Goal: Task Accomplishment & Management: Use online tool/utility

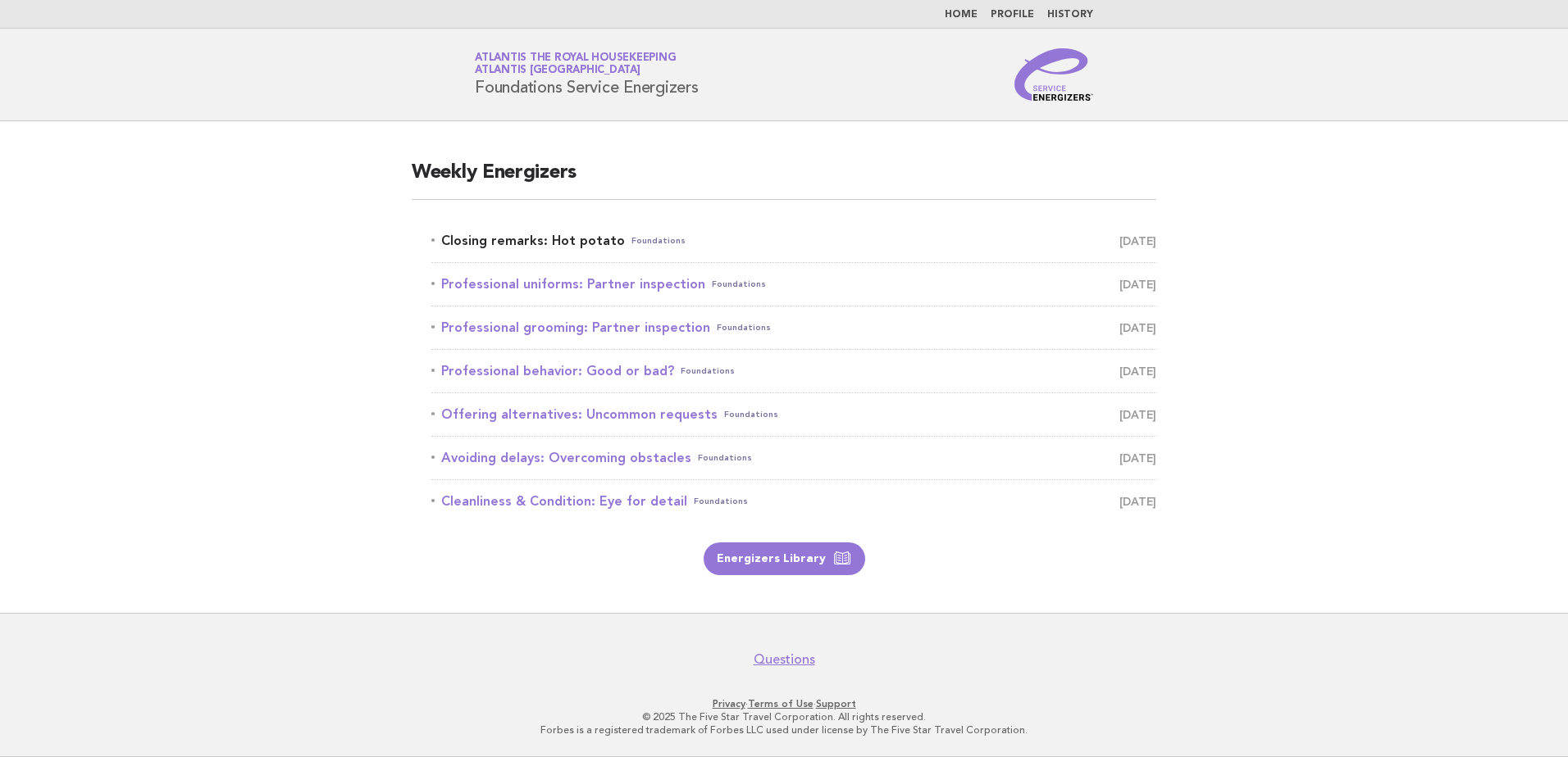
click at [564, 234] on link "Closing remarks: Hot potato Foundations September 30" at bounding box center [793, 241] width 725 height 23
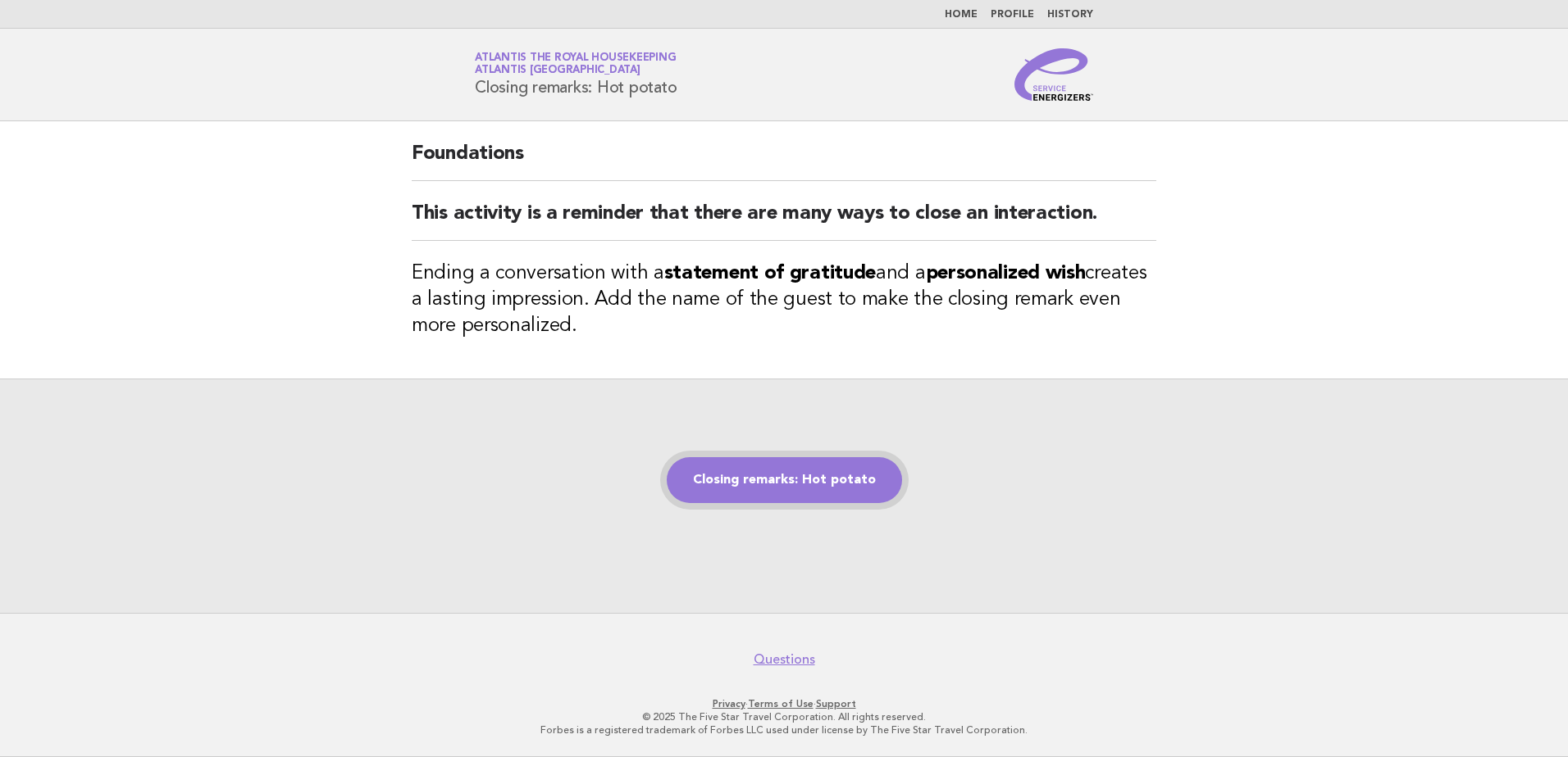
click at [799, 487] on link "Closing remarks: Hot potato" at bounding box center [784, 480] width 235 height 46
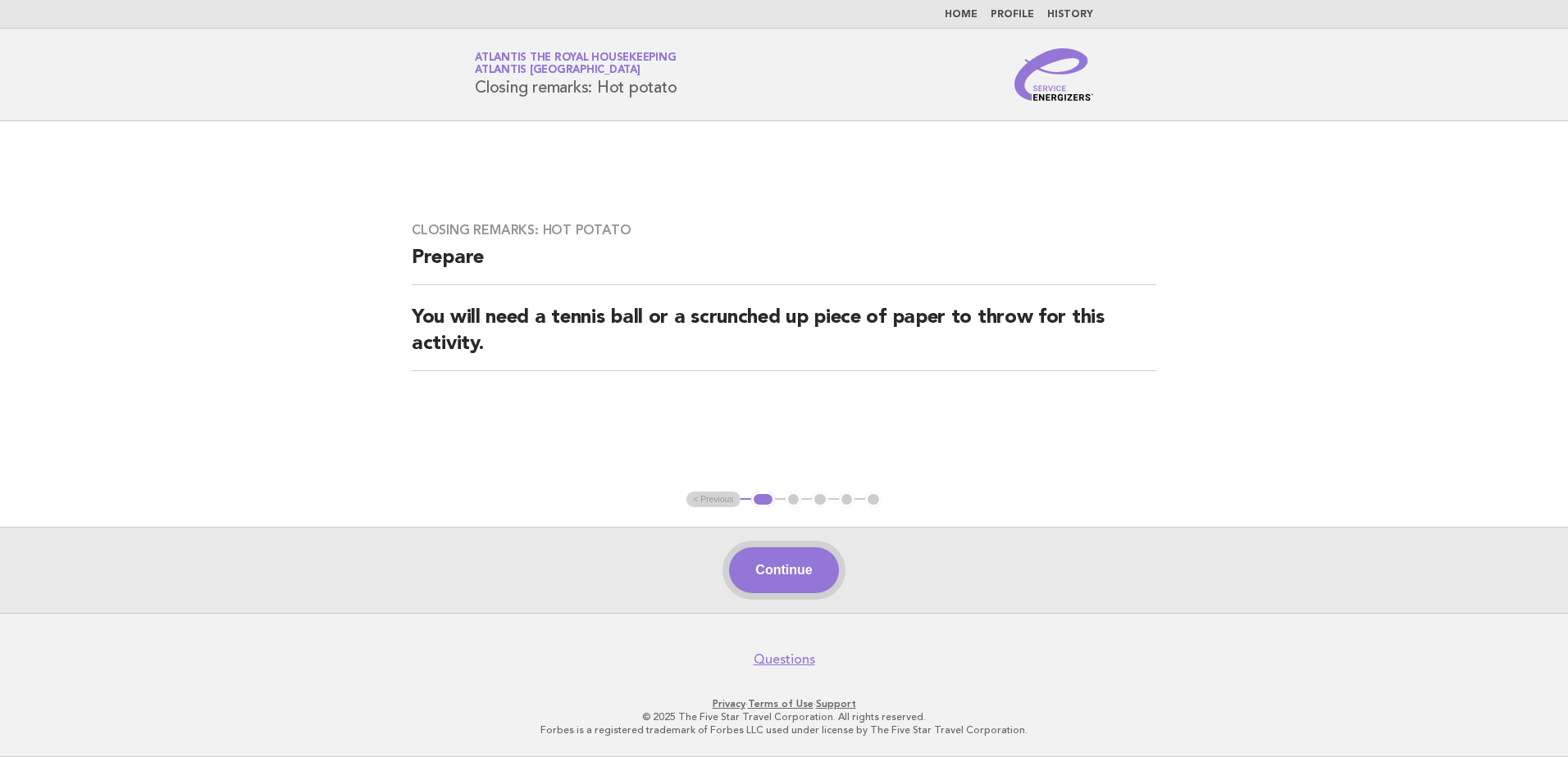
click at [760, 567] on button "Continue" at bounding box center [783, 569] width 109 height 46
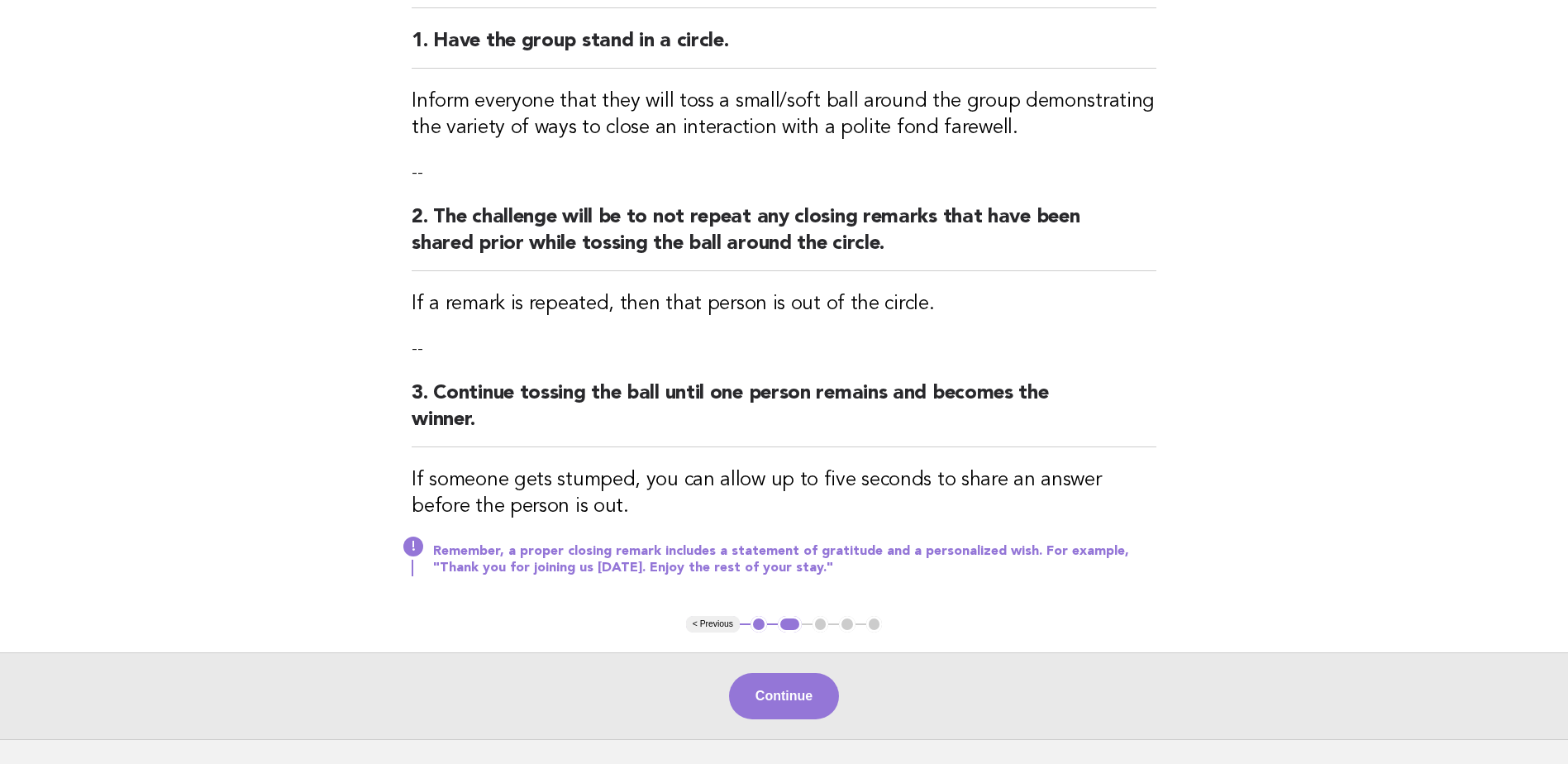
scroll to position [318, 0]
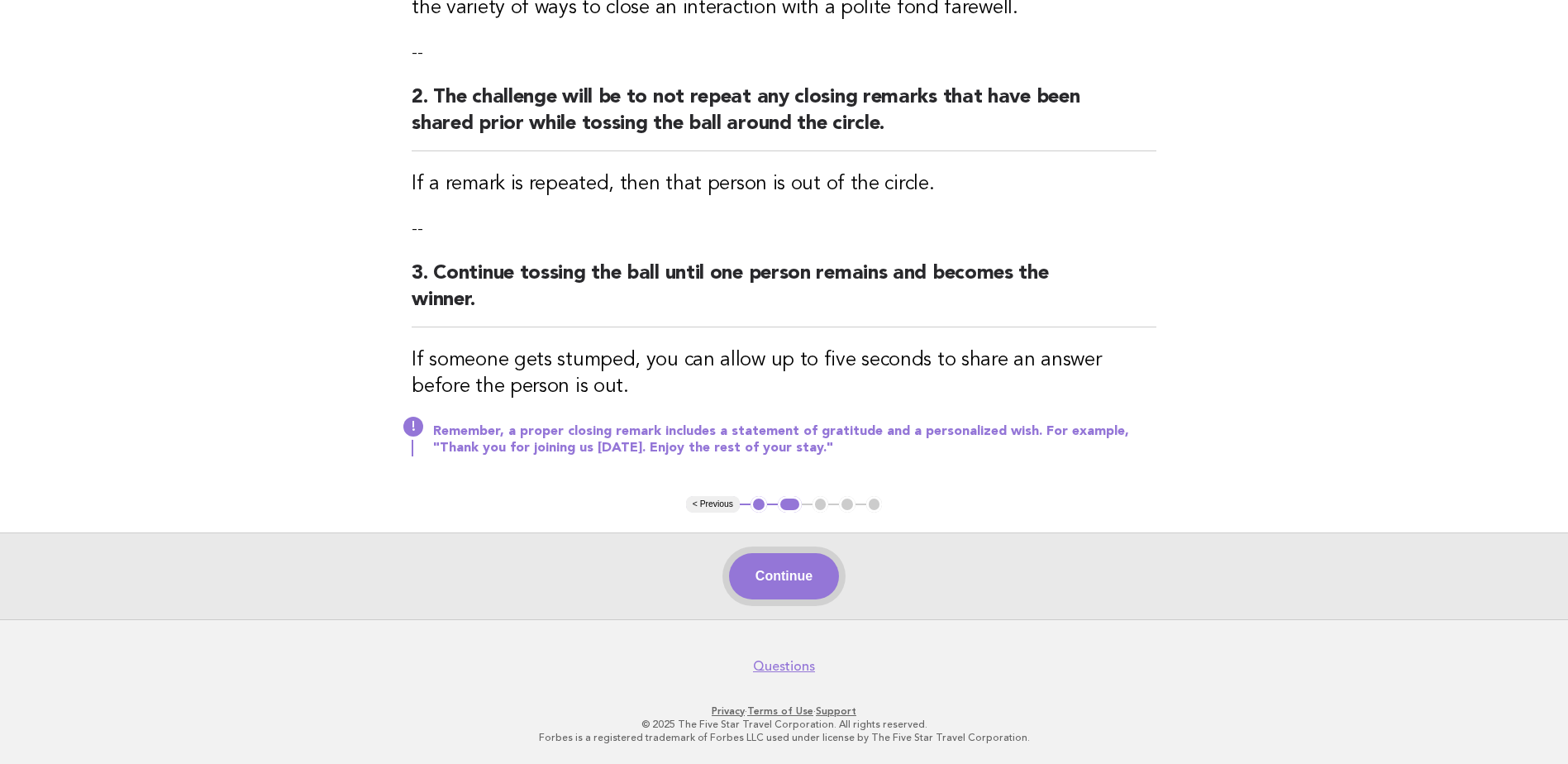
click at [802, 588] on button "Continue" at bounding box center [784, 576] width 110 height 46
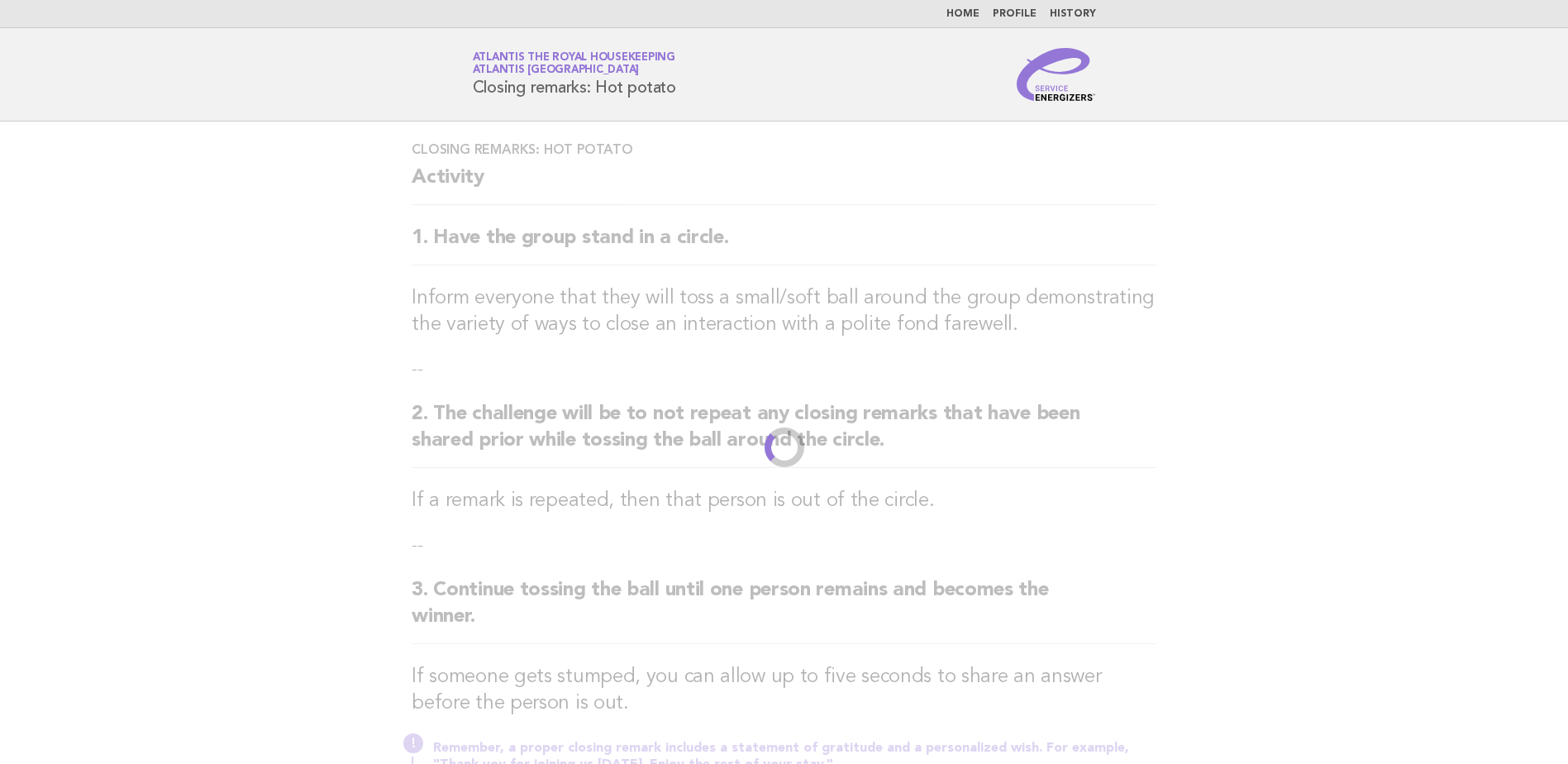
scroll to position [0, 0]
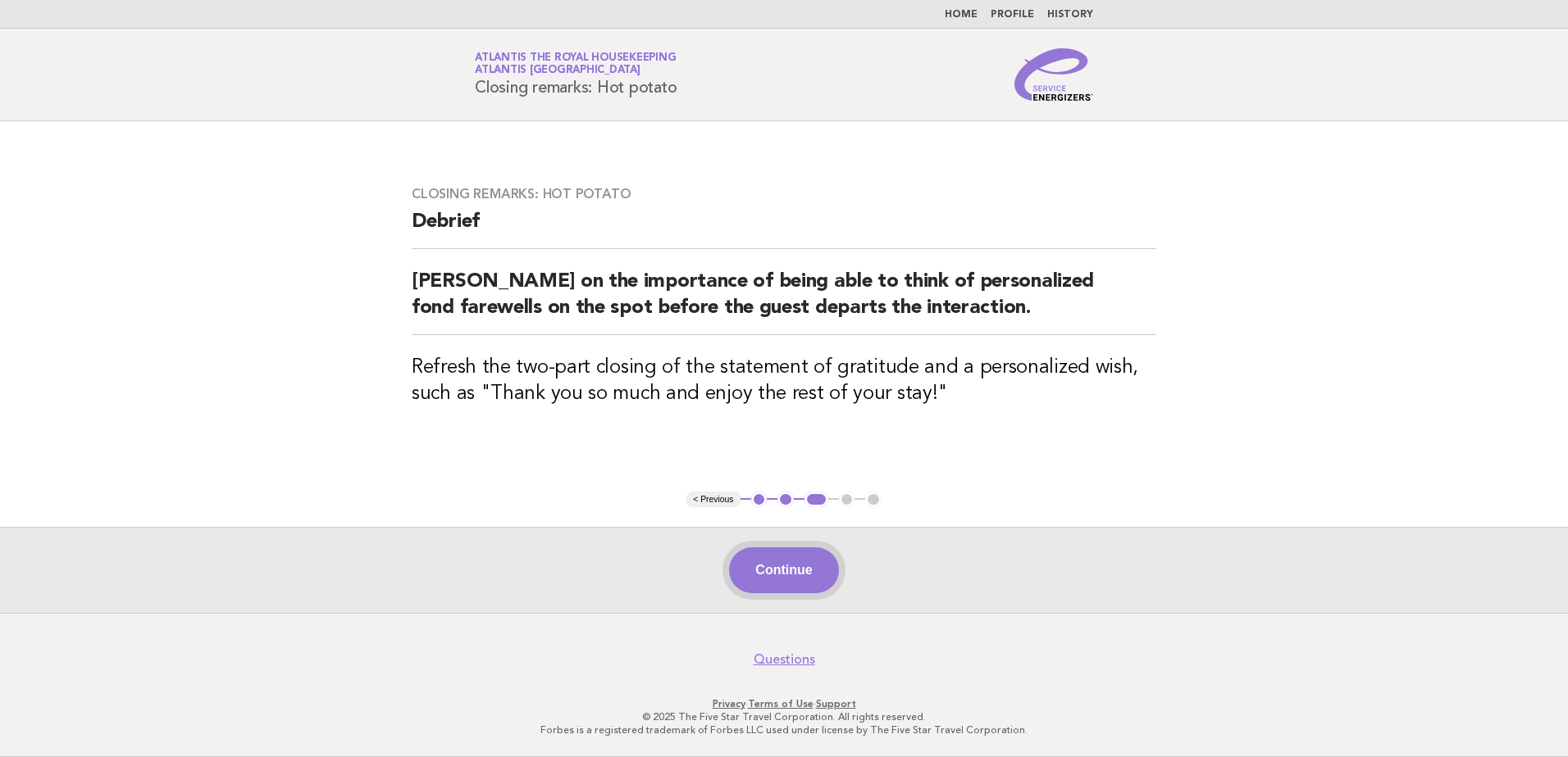
click at [791, 560] on button "Continue" at bounding box center [783, 569] width 109 height 46
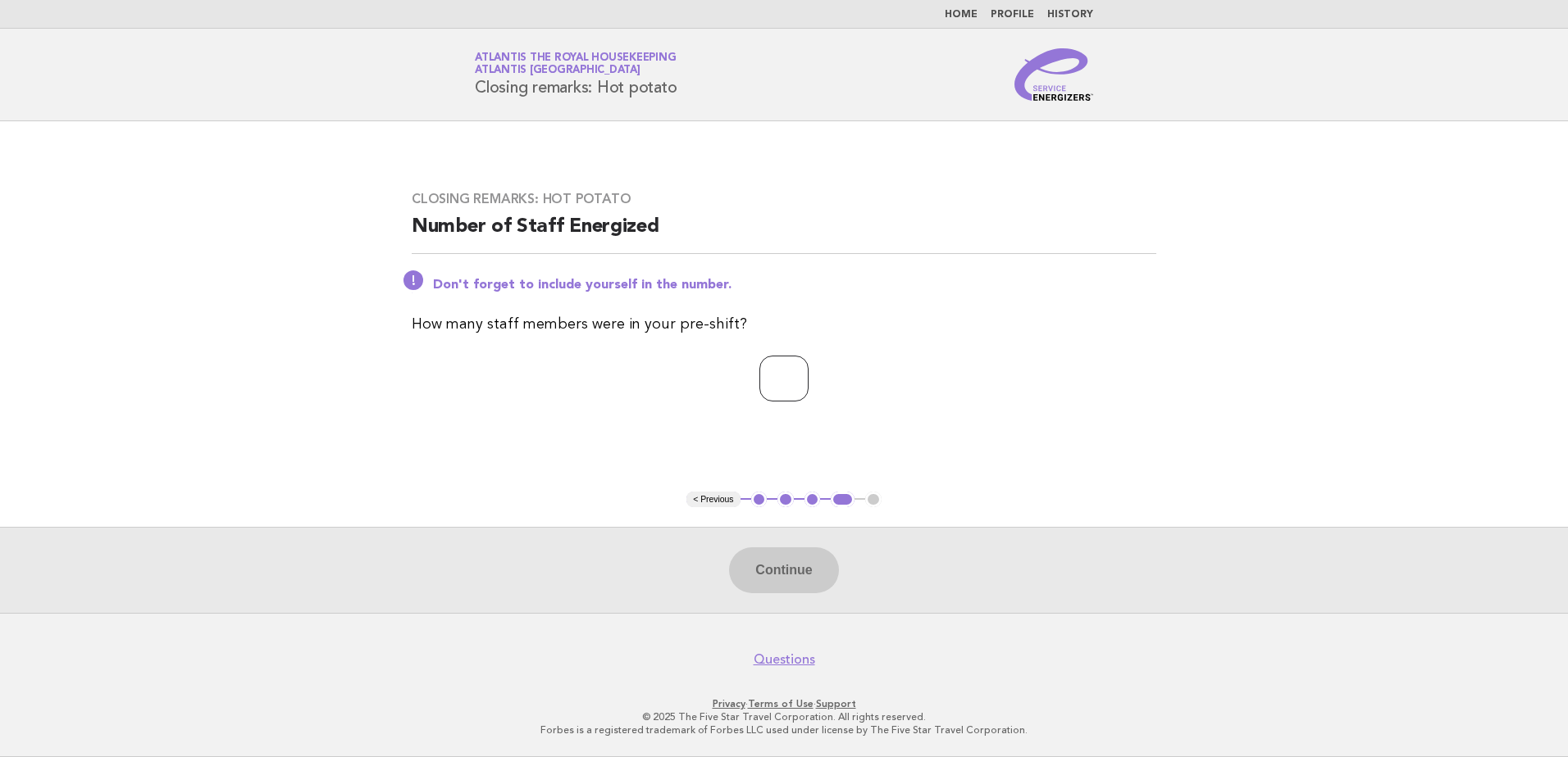
click at [798, 372] on input "number" at bounding box center [783, 378] width 49 height 46
type input "**"
click at [804, 580] on button "Continue" at bounding box center [783, 569] width 109 height 46
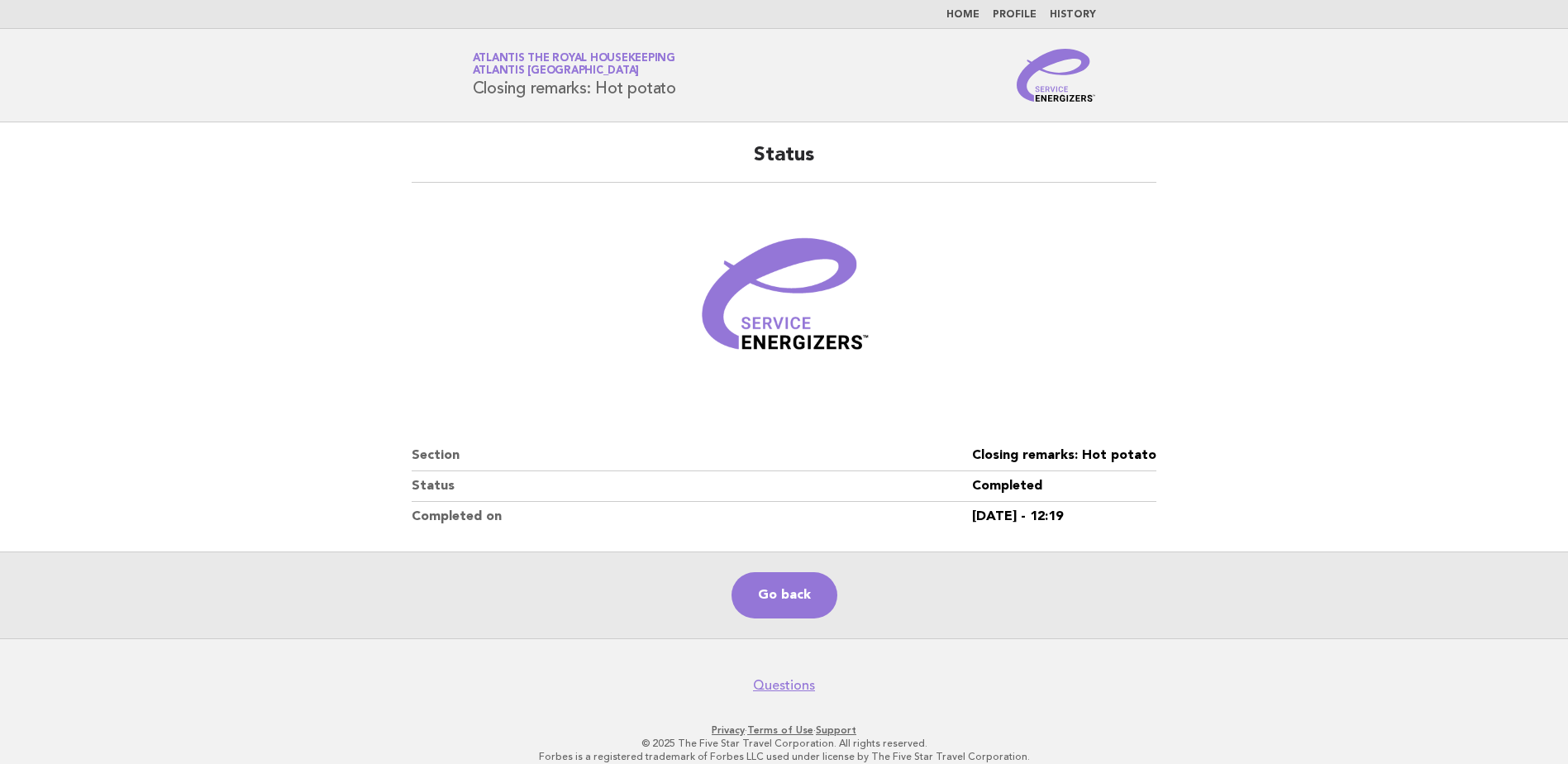
click at [976, 18] on link "Home" at bounding box center [963, 14] width 33 height 10
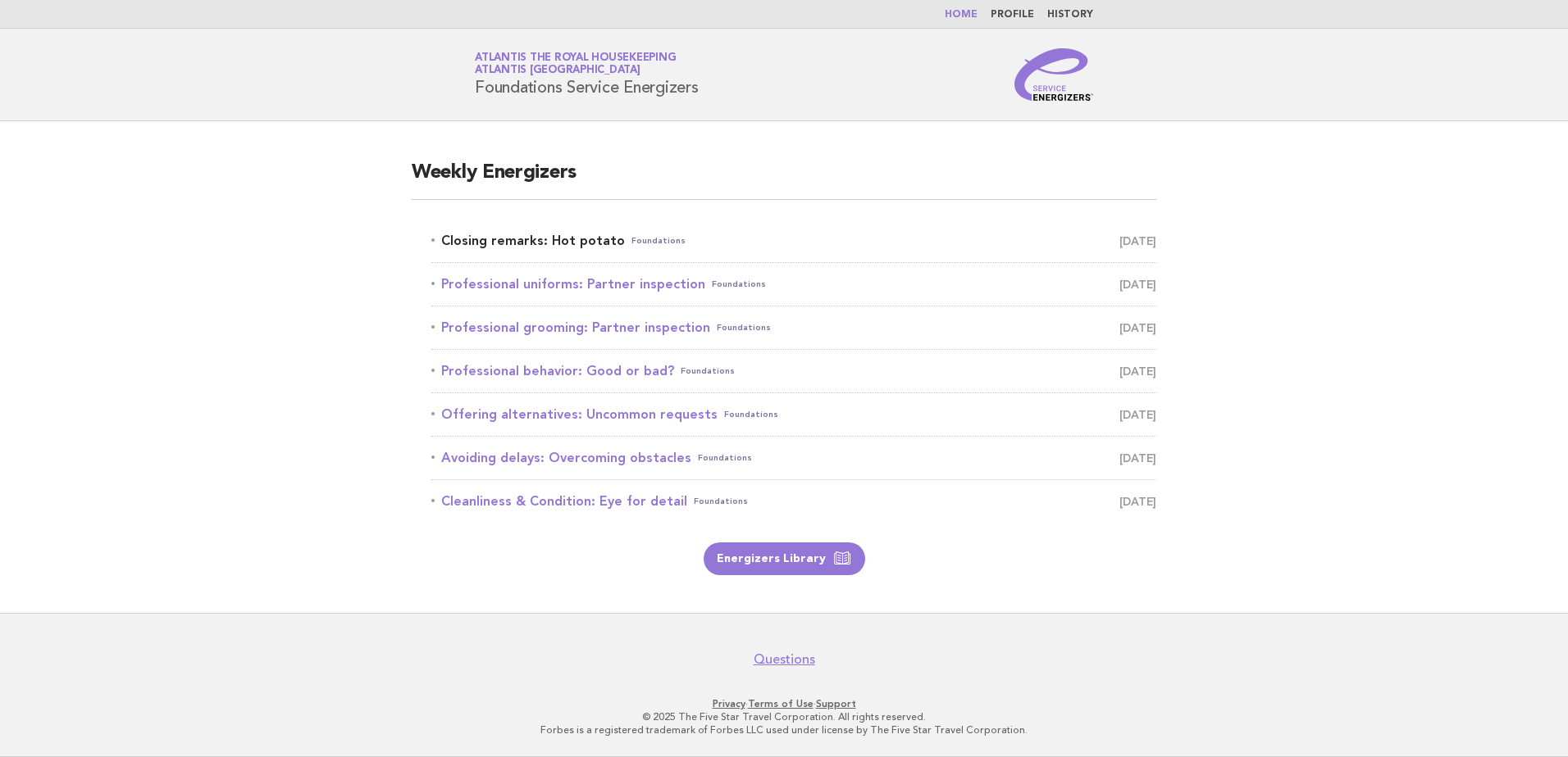
click at [553, 246] on link "Closing remarks: Hot potato Foundations September 30" at bounding box center [793, 241] width 725 height 23
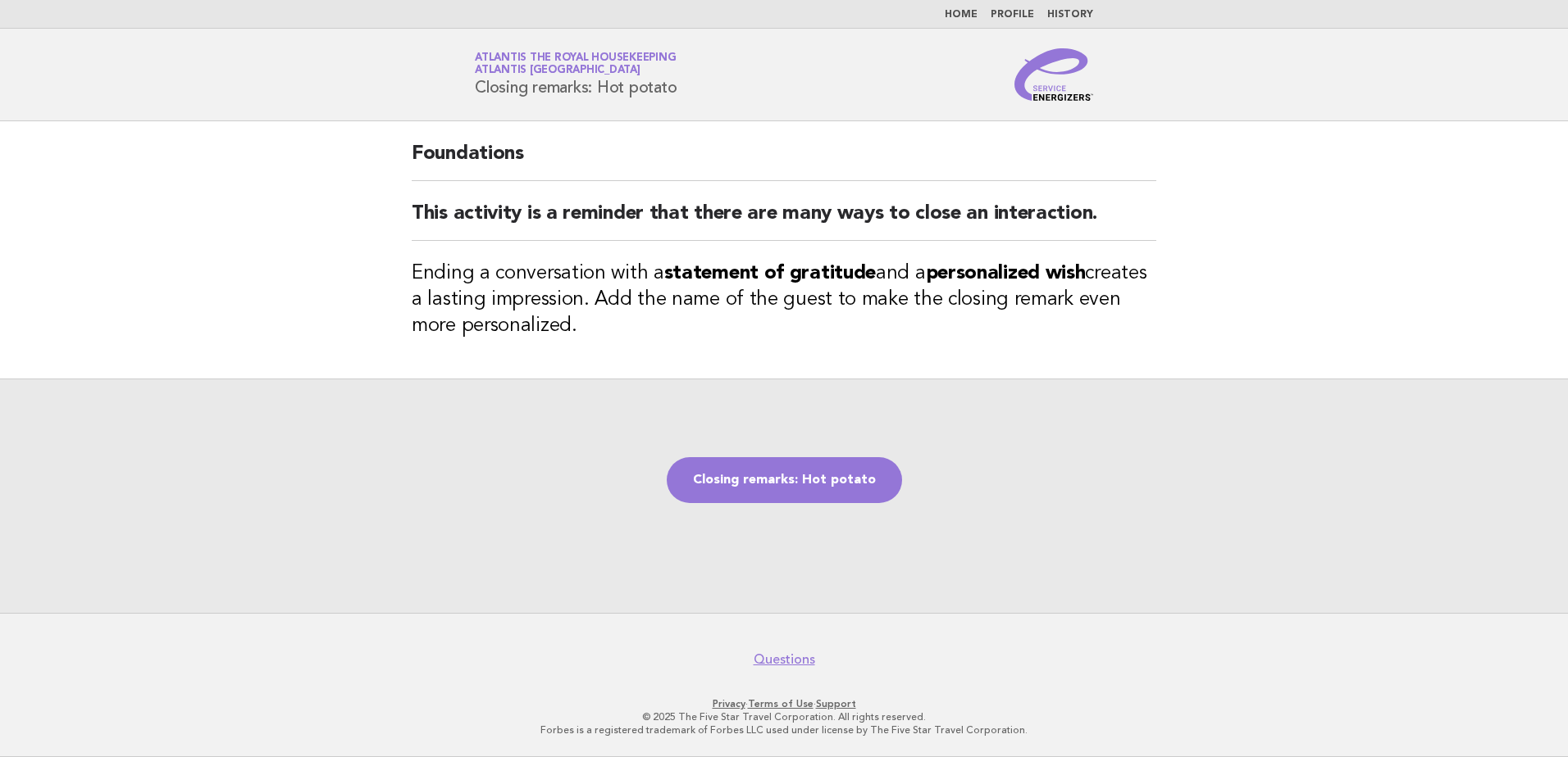
click at [778, 506] on div "Closing remarks: Hot potato" at bounding box center [784, 495] width 1568 height 234
click at [775, 486] on link "Closing remarks: Hot potato" at bounding box center [784, 480] width 235 height 46
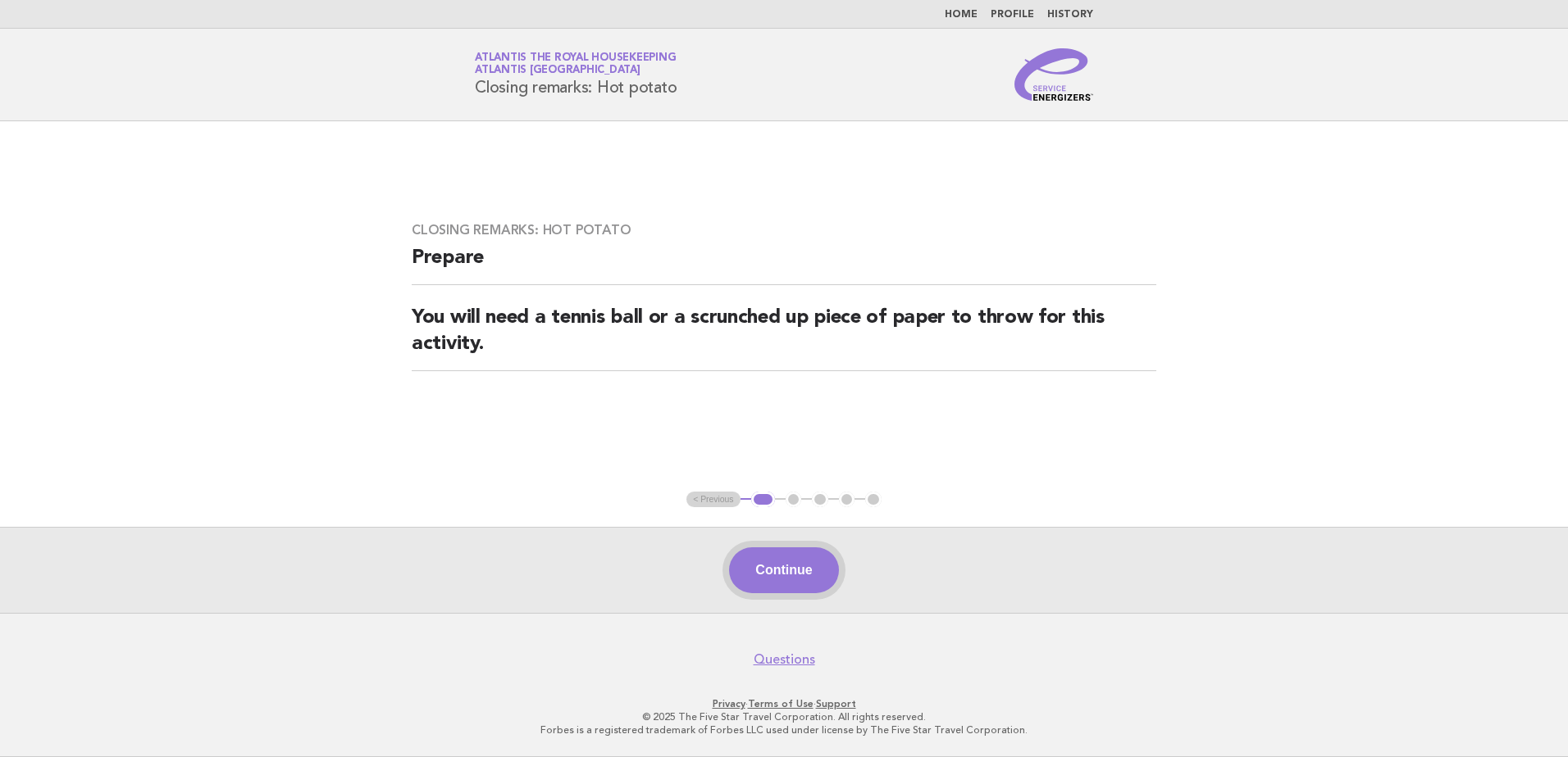
click at [781, 567] on button "Continue" at bounding box center [783, 569] width 109 height 46
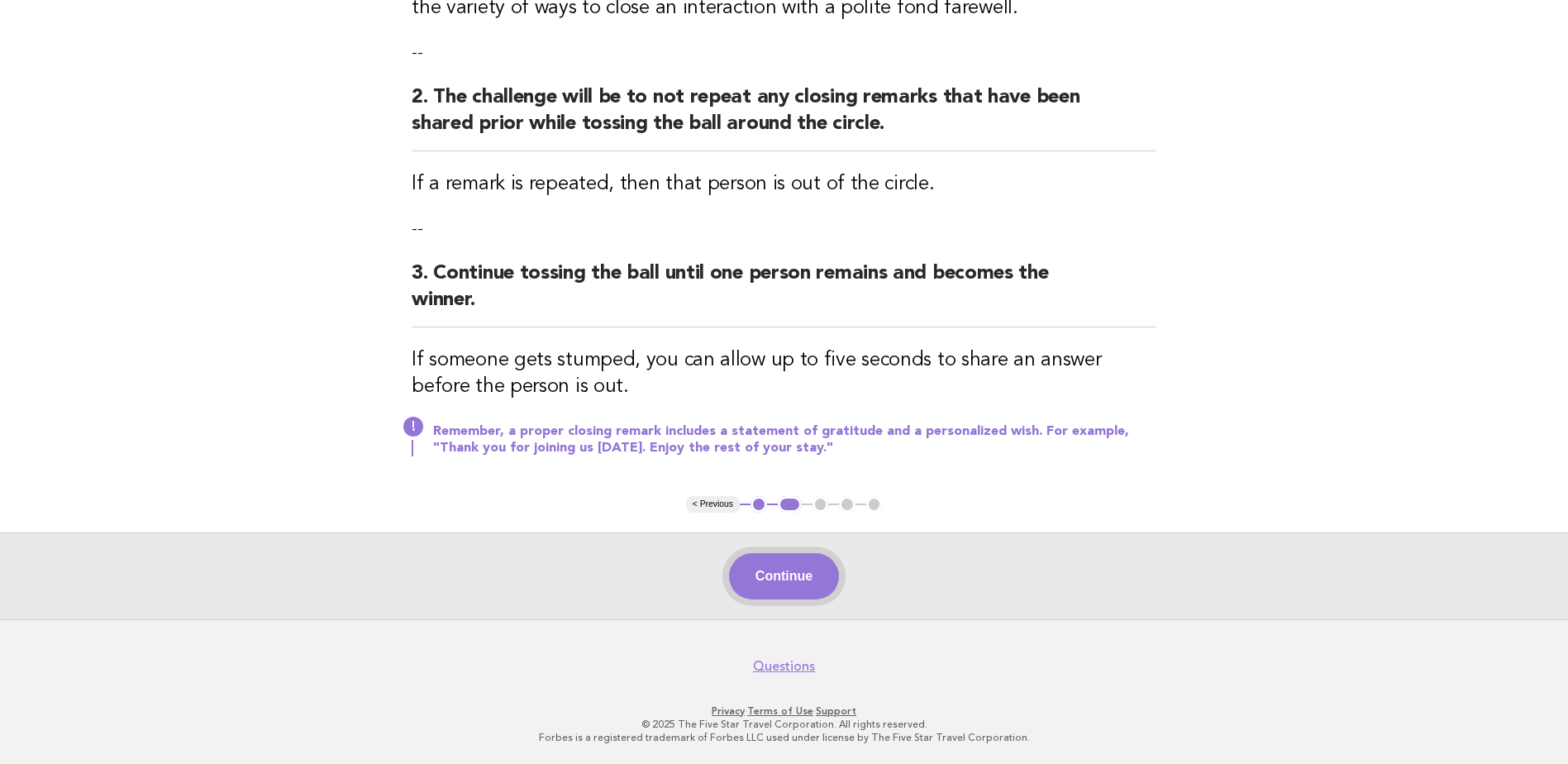
click at [791, 570] on button "Continue" at bounding box center [784, 576] width 110 height 46
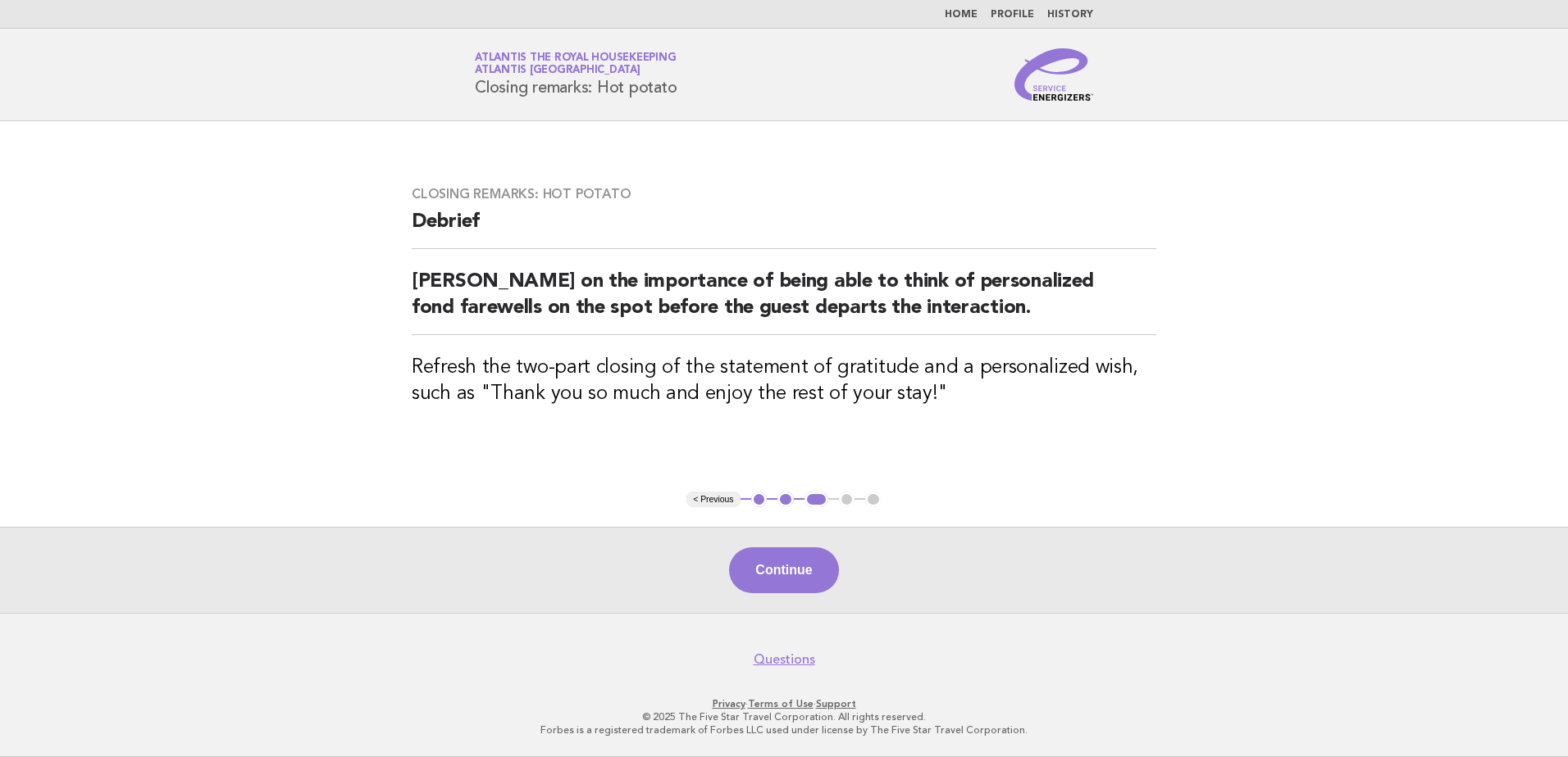
click at [784, 565] on button "Continue" at bounding box center [783, 569] width 109 height 46
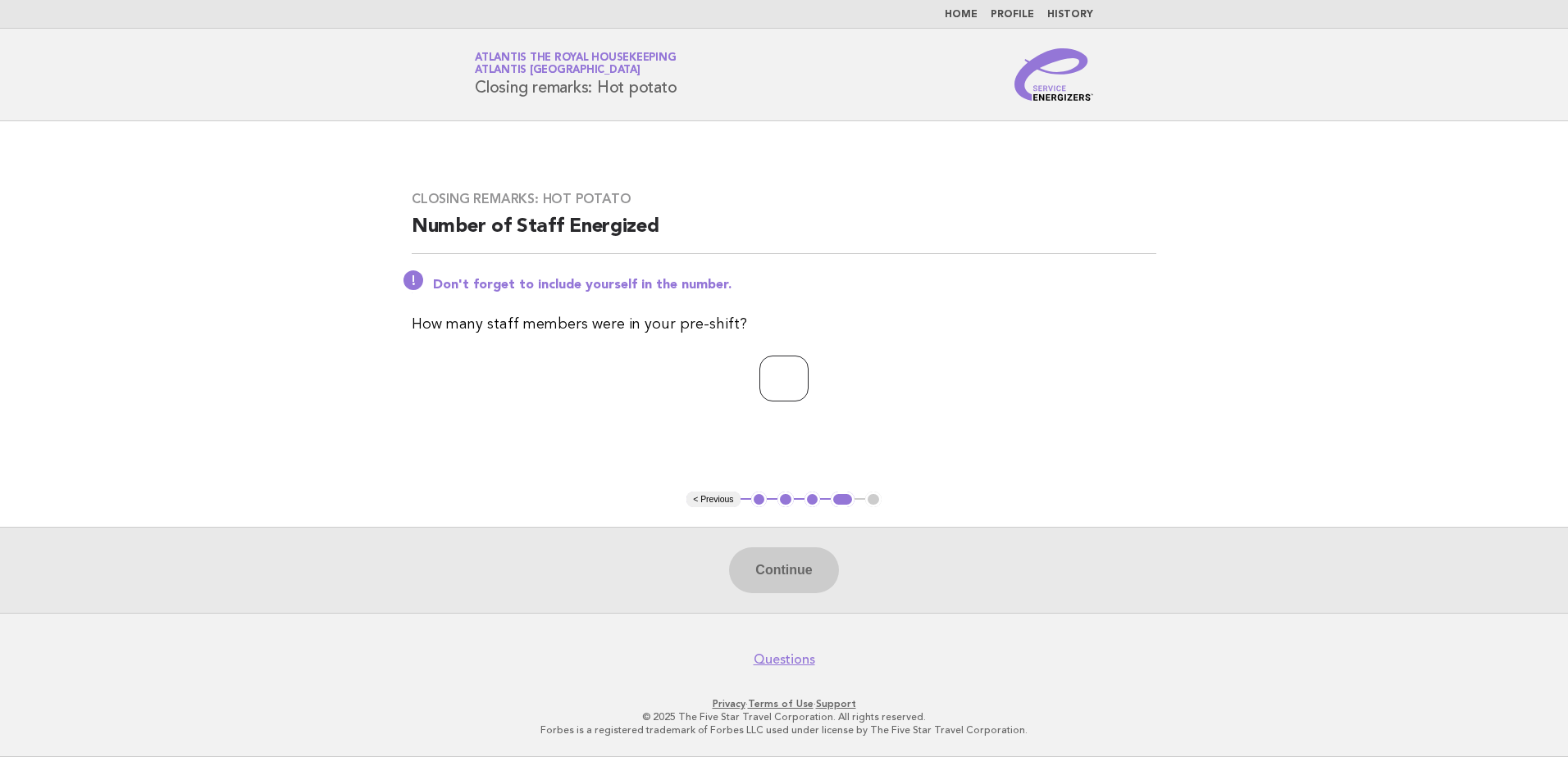
click at [762, 379] on input "number" at bounding box center [783, 378] width 49 height 46
type input "**"
click at [755, 565] on button "Continue" at bounding box center [783, 569] width 109 height 46
